Goal: Find specific page/section: Find specific page/section

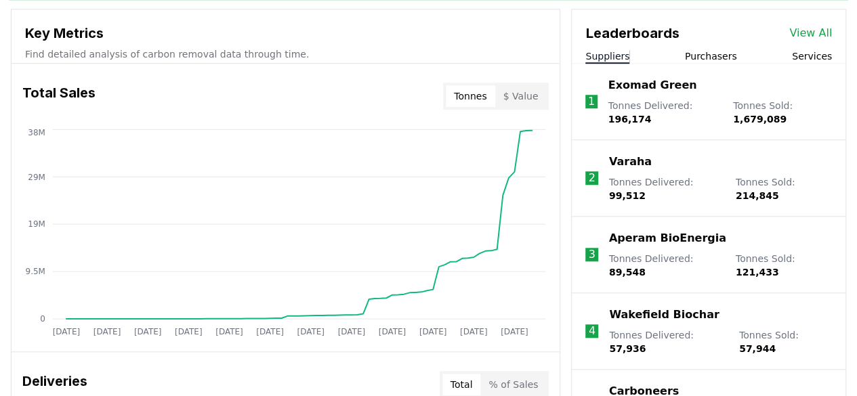
scroll to position [490, 0]
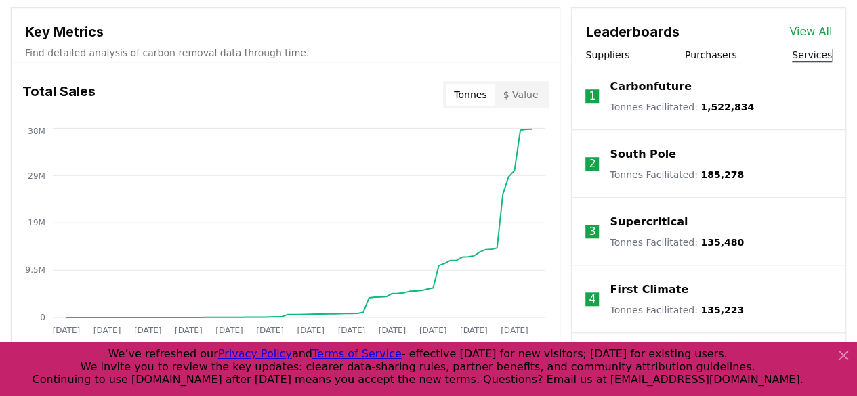
click at [812, 53] on button "Services" at bounding box center [812, 55] width 40 height 14
click at [821, 25] on link "View All" at bounding box center [811, 32] width 43 height 16
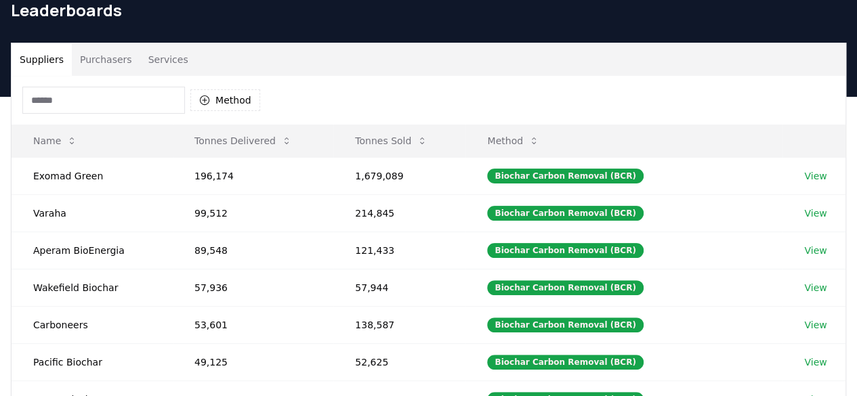
scroll to position [61, 0]
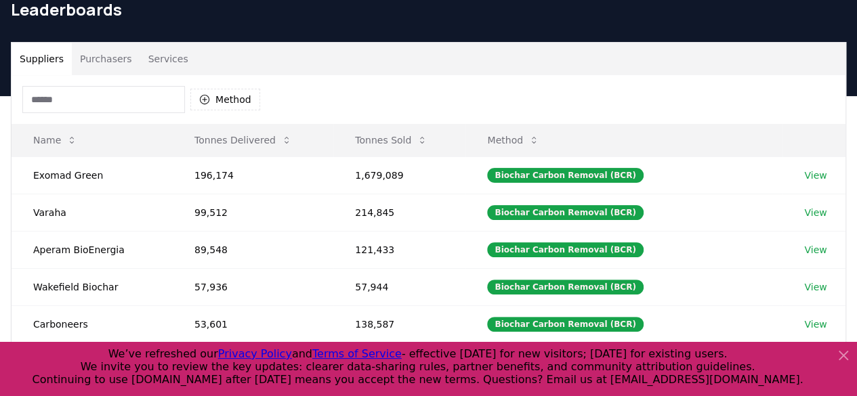
click at [172, 58] on button "Services" at bounding box center [168, 59] width 56 height 33
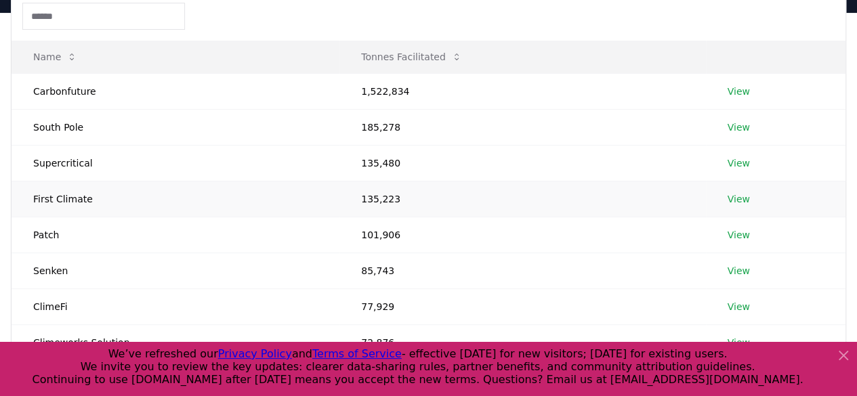
scroll to position [145, 0]
click at [740, 164] on link "View" at bounding box center [739, 163] width 22 height 14
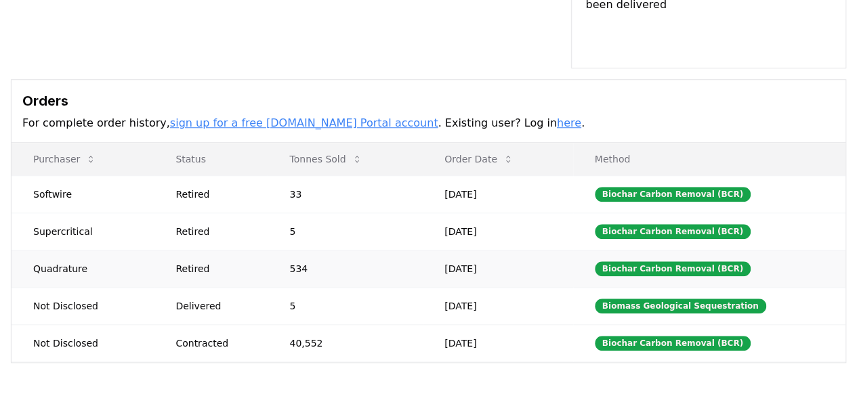
scroll to position [438, 0]
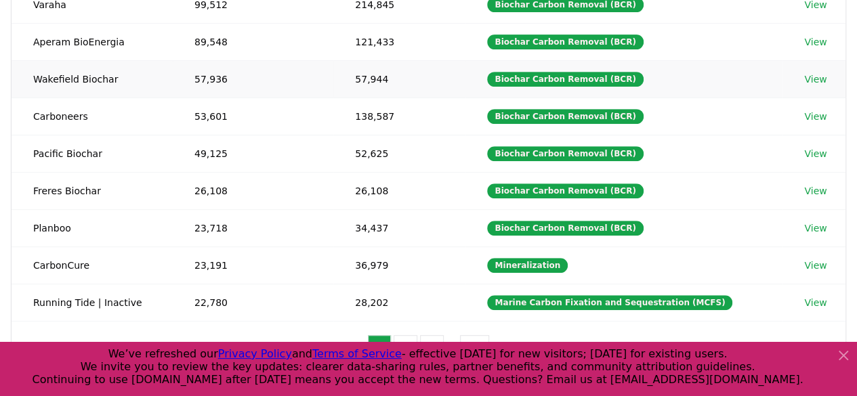
scroll to position [274, 0]
